Goal: Task Accomplishment & Management: Manage account settings

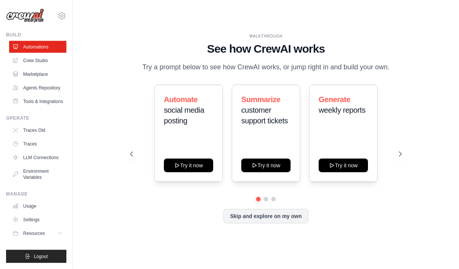
scroll to position [30, 0]
click at [58, 234] on icon at bounding box center [61, 234] width 6 height 6
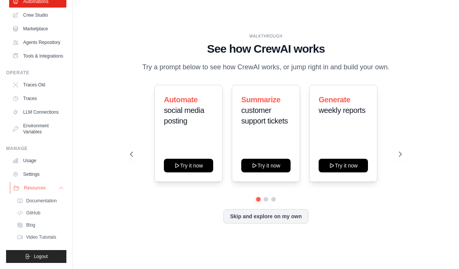
scroll to position [46, 0]
click at [42, 174] on link "Settings" at bounding box center [38, 174] width 57 height 12
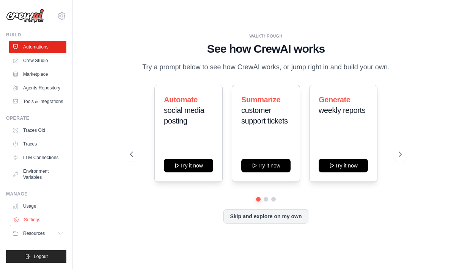
scroll to position [0, 0]
click at [38, 206] on link "Usage" at bounding box center [38, 206] width 57 height 12
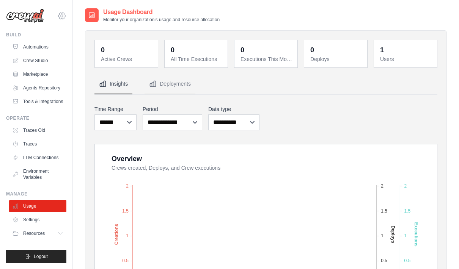
click at [60, 19] on icon at bounding box center [61, 15] width 9 height 9
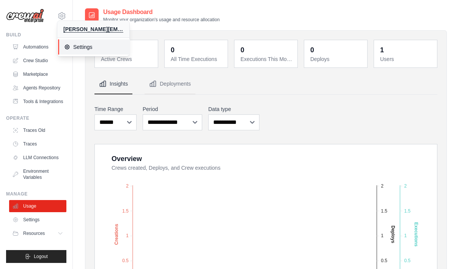
click at [90, 46] on span "Settings" at bounding box center [94, 47] width 60 height 8
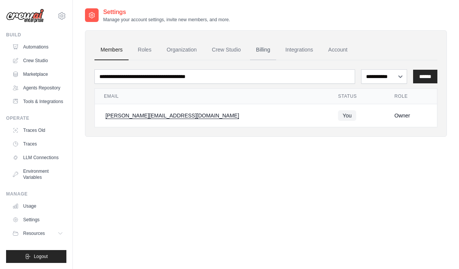
click at [269, 51] on link "Billing" at bounding box center [263, 50] width 26 height 20
